Goal: Task Accomplishment & Management: Manage account settings

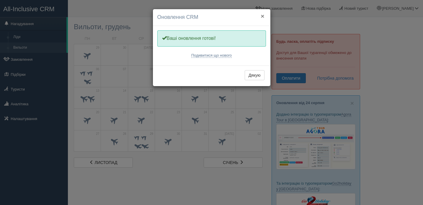
click at [263, 16] on button "×" at bounding box center [263, 16] width 4 height 6
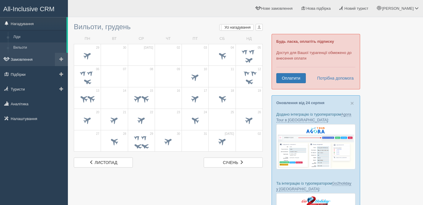
click at [20, 62] on link "Замовлення" at bounding box center [34, 59] width 68 height 13
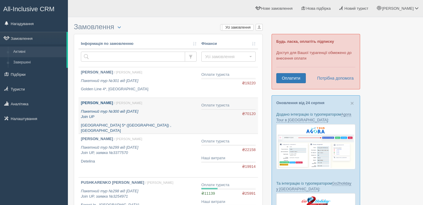
click at [113, 104] on b "[PERSON_NAME]" at bounding box center [97, 103] width 32 height 4
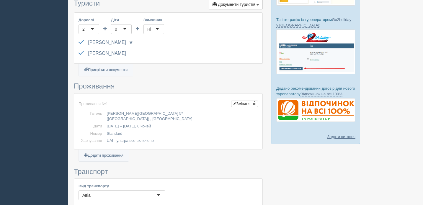
scroll to position [165, 0]
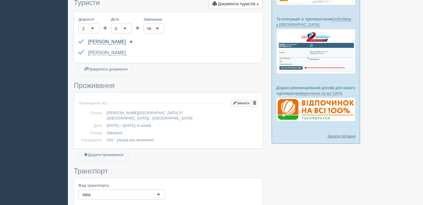
click at [126, 42] on link "[PERSON_NAME]" at bounding box center [107, 41] width 38 height 5
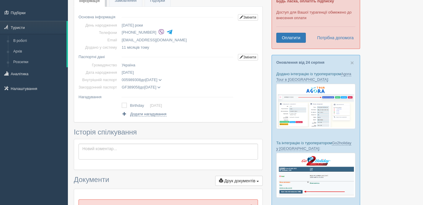
scroll to position [10, 0]
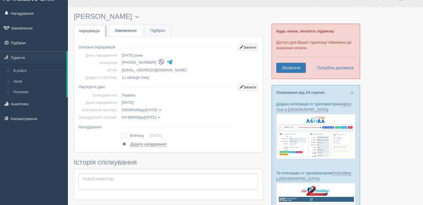
click at [124, 32] on link "Замовлення" at bounding box center [126, 31] width 33 height 12
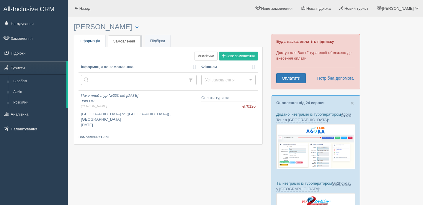
click at [92, 39] on span "Інформація" at bounding box center [89, 41] width 21 height 4
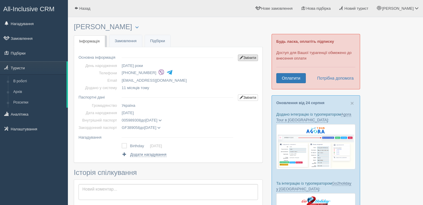
click at [251, 59] on link "Змінити" at bounding box center [248, 58] width 20 height 7
click at [246, 99] on link "Змінити" at bounding box center [248, 98] width 20 height 7
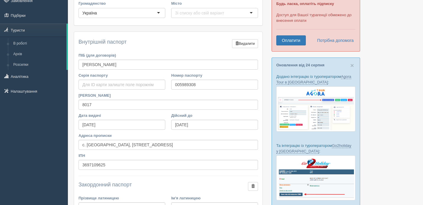
scroll to position [60, 0]
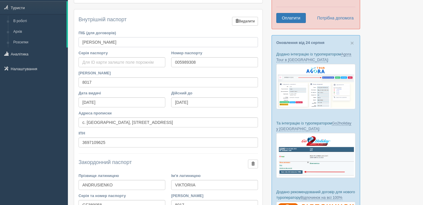
drag, startPoint x: 150, startPoint y: 42, endPoint x: 79, endPoint y: 40, distance: 71.0
click at [79, 40] on input "[PERSON_NAME]" at bounding box center [169, 42] width 180 height 10
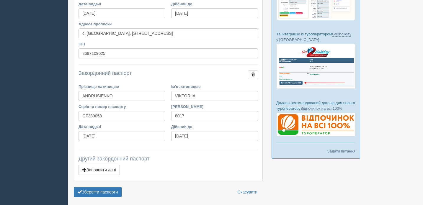
scroll to position [95, 0]
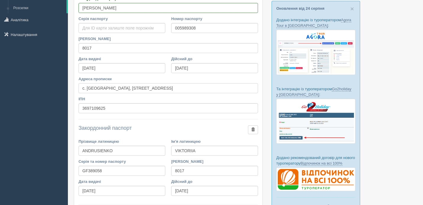
drag, startPoint x: 82, startPoint y: 88, endPoint x: 108, endPoint y: 89, distance: 25.7
click at [108, 89] on input "с. [GEOGRAPHIC_DATA], [STREET_ADDRESS]" at bounding box center [169, 88] width 180 height 10
drag, startPoint x: 110, startPoint y: 87, endPoint x: 253, endPoint y: 91, distance: 142.7
click at [253, 91] on input "с. [GEOGRAPHIC_DATA], [STREET_ADDRESS]" at bounding box center [169, 88] width 180 height 10
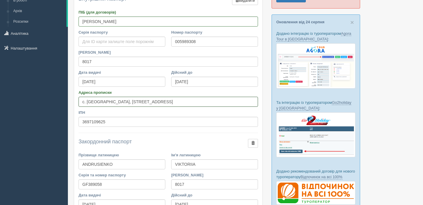
scroll to position [80, 0]
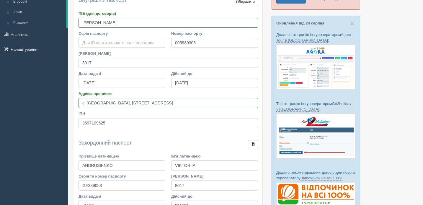
drag, startPoint x: 207, startPoint y: 43, endPoint x: 172, endPoint y: 42, distance: 35.2
click at [172, 42] on input "005989308" at bounding box center [214, 43] width 87 height 10
drag, startPoint x: 204, startPoint y: 84, endPoint x: 170, endPoint y: 81, distance: 33.5
click at [170, 81] on div "Дійсний до 19.04.2031" at bounding box center [214, 81] width 93 height 20
drag, startPoint x: 120, startPoint y: 84, endPoint x: 82, endPoint y: 79, distance: 39.1
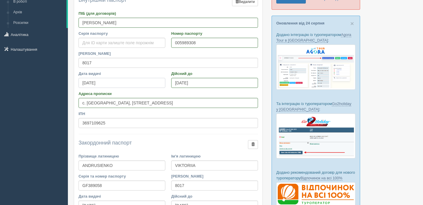
click at [82, 79] on input "[DATE]" at bounding box center [122, 83] width 87 height 10
drag, startPoint x: 114, startPoint y: 123, endPoint x: 74, endPoint y: 123, distance: 39.9
click at [74, 123] on div "Внутрішній паспорт Видалити Заповнити дані ПІБ (для договорів) Андрусєнко Вікто…" at bounding box center [168, 121] width 189 height 262
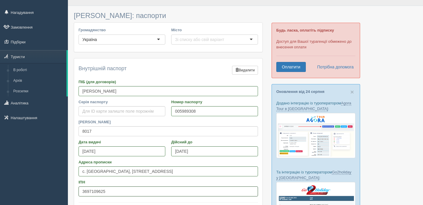
scroll to position [0, 0]
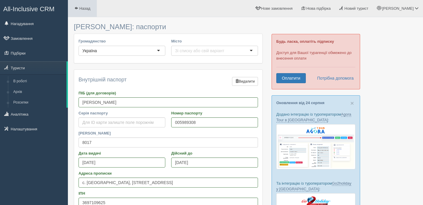
click at [84, 10] on span "Назад" at bounding box center [84, 8] width 11 height 4
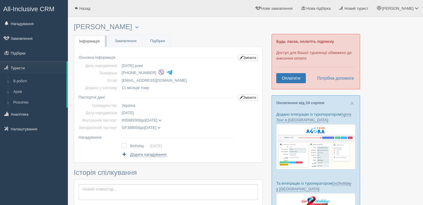
drag, startPoint x: 147, startPoint y: 113, endPoint x: 124, endPoint y: 112, distance: 23.1
click at [124, 112] on td "[DATE]" at bounding box center [177, 112] width 116 height 7
copy span "[DATE]"
drag, startPoint x: 168, startPoint y: 79, endPoint x: 123, endPoint y: 80, distance: 45.5
click at [123, 80] on td "[EMAIL_ADDRESS][DOMAIN_NAME]" at bounding box center [177, 80] width 116 height 7
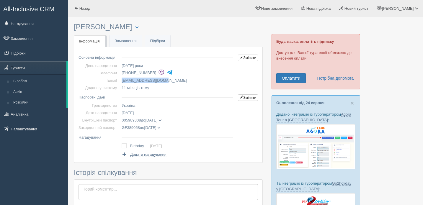
copy td "[EMAIL_ADDRESS][DOMAIN_NAME]"
